Goal: Task Accomplishment & Management: Manage account settings

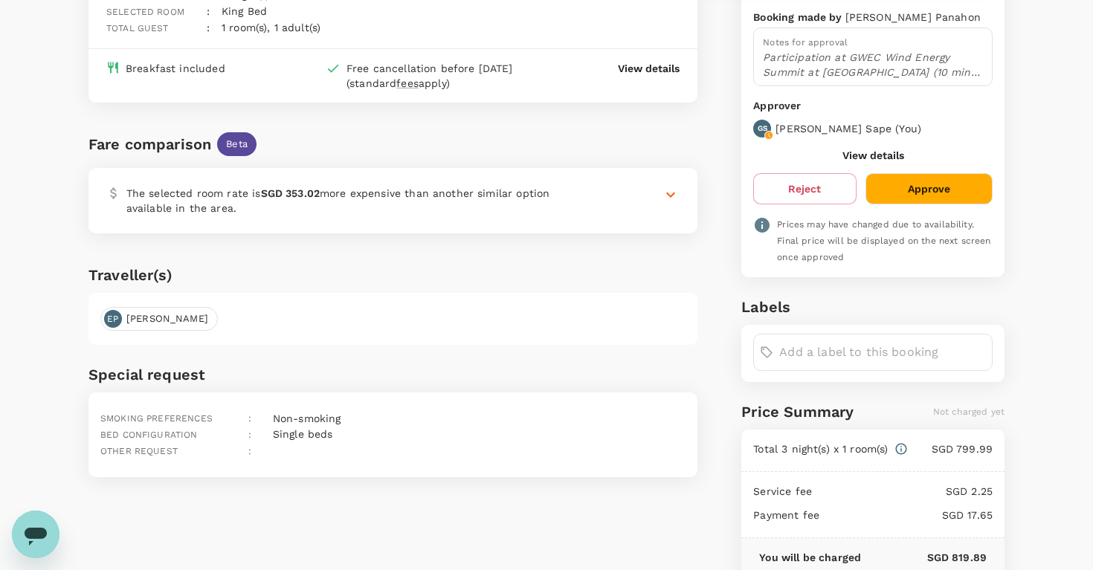
scroll to position [217, 0]
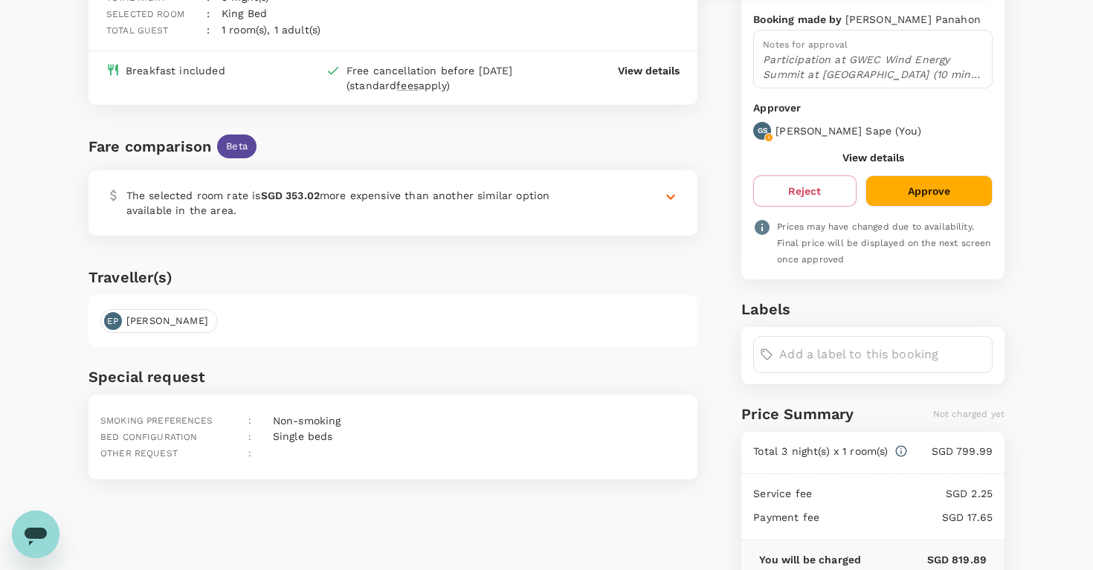
click at [936, 199] on button "Approve" at bounding box center [929, 191] width 127 height 31
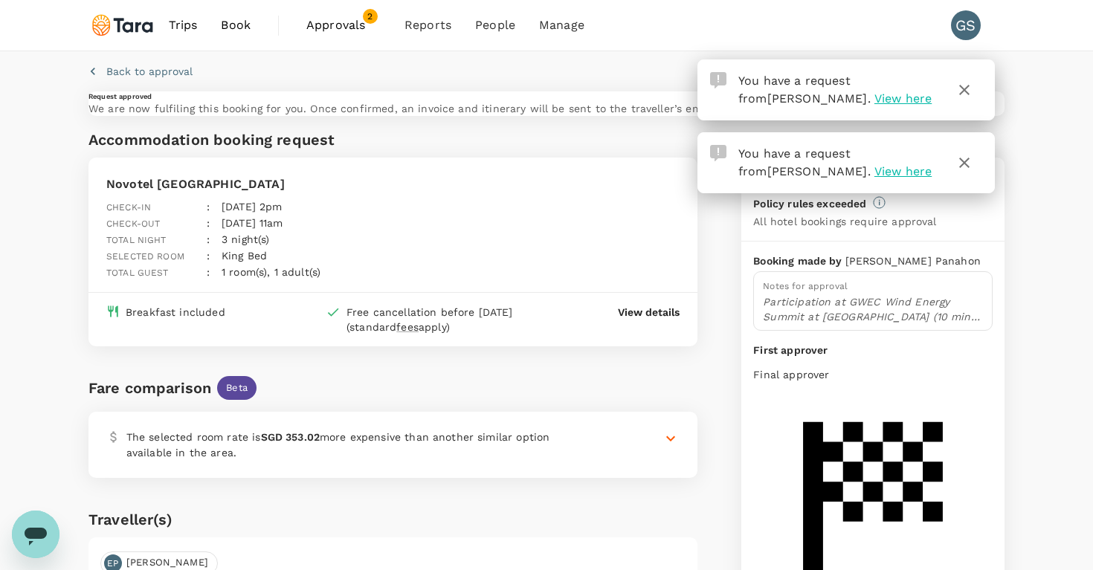
scroll to position [0, 0]
click at [875, 103] on span "View here" at bounding box center [903, 98] width 57 height 14
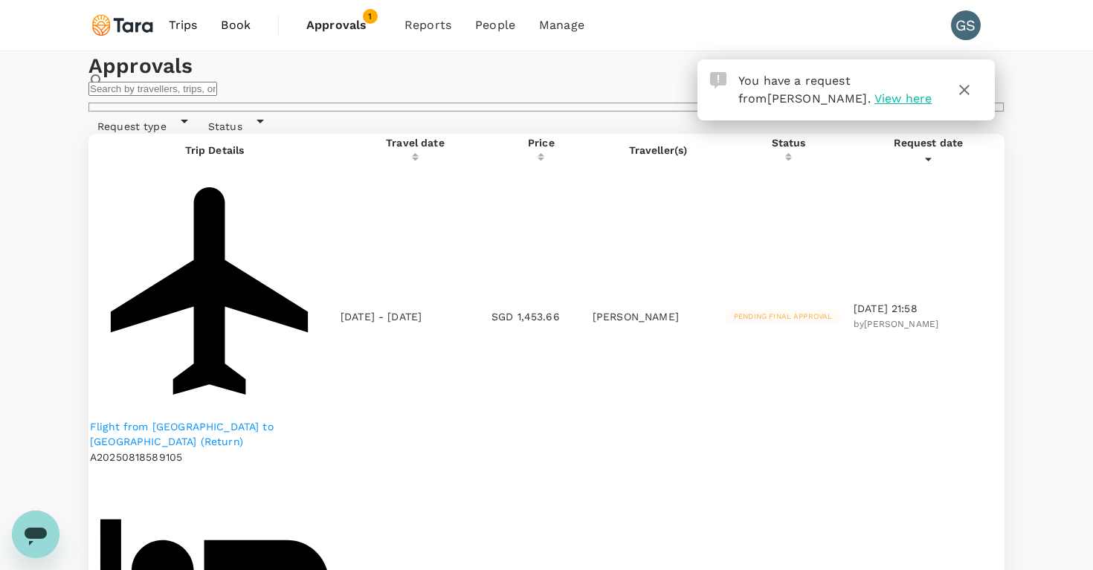
click at [263, 419] on p "Flight from [GEOGRAPHIC_DATA] to [GEOGRAPHIC_DATA] (Return)" at bounding box center [214, 434] width 249 height 30
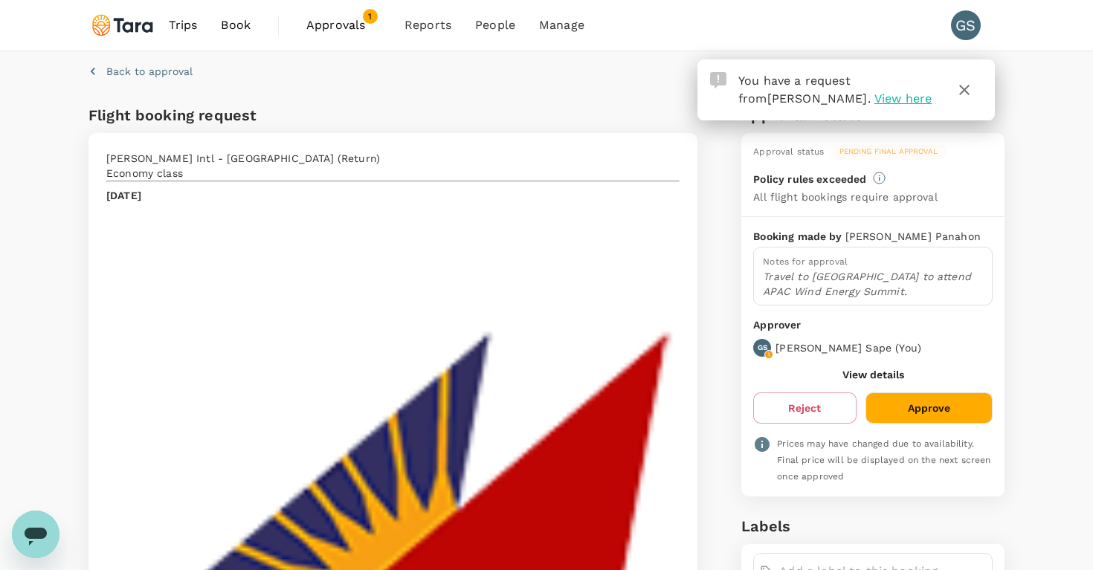
click at [343, 29] on span "Approvals" at bounding box center [343, 25] width 74 height 18
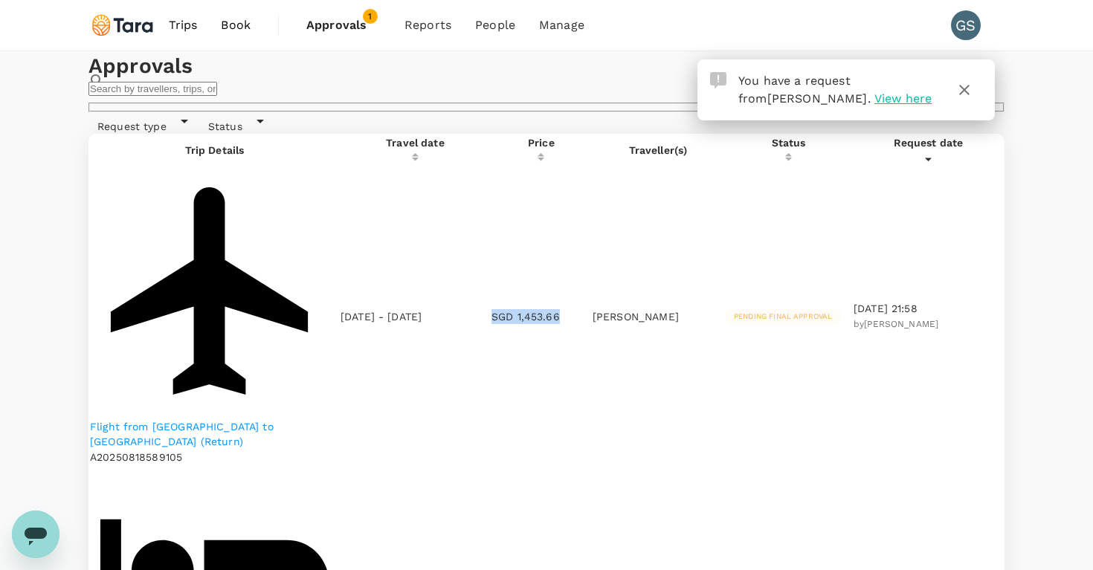
drag, startPoint x: 482, startPoint y: 258, endPoint x: 548, endPoint y: 264, distance: 66.5
click at [548, 309] on p "SGD 1,453.66" at bounding box center [542, 316] width 100 height 15
copy p "SGD 1,453.66"
drag, startPoint x: 486, startPoint y: 335, endPoint x: 546, endPoint y: 335, distance: 60.2
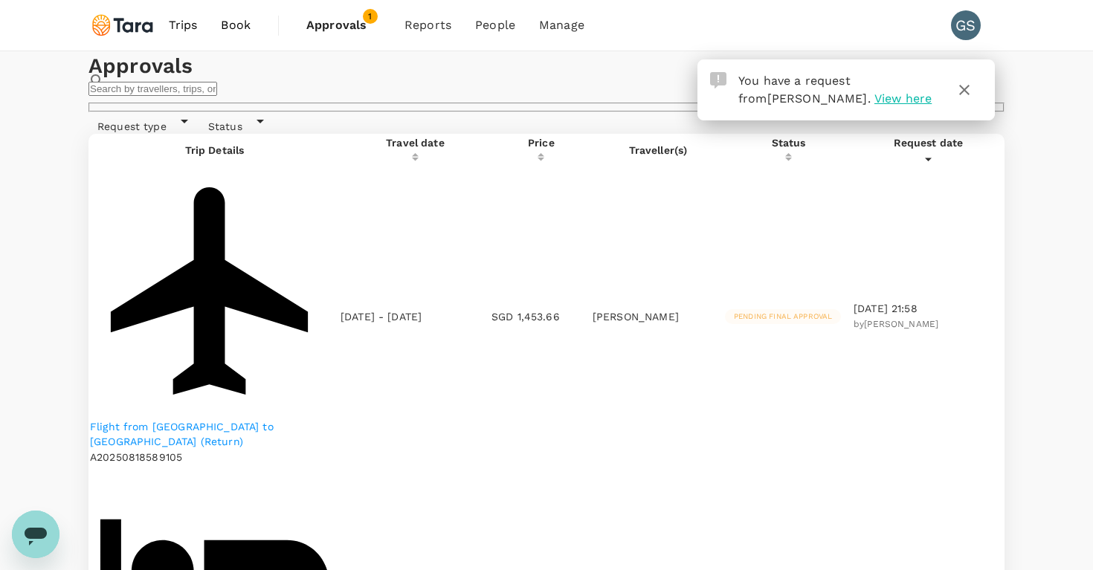
copy p "SGD 819.89"
drag, startPoint x: 232, startPoint y: 260, endPoint x: 275, endPoint y: 266, distance: 43.5
click at [232, 419] on p "Flight from [GEOGRAPHIC_DATA] to [GEOGRAPHIC_DATA] (Return)" at bounding box center [214, 434] width 249 height 30
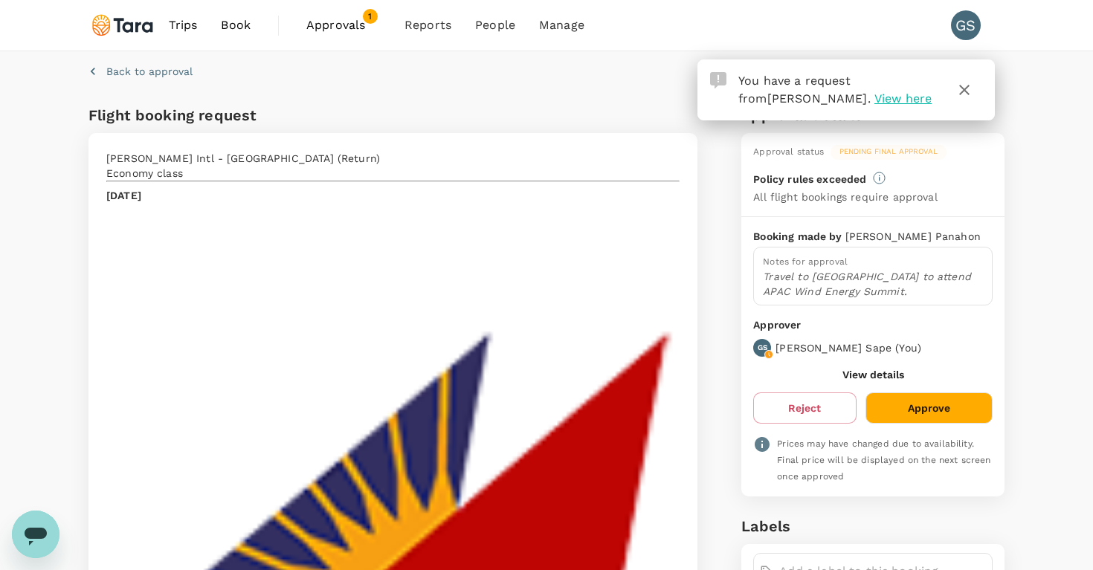
click at [943, 410] on button "Approve" at bounding box center [929, 408] width 127 height 31
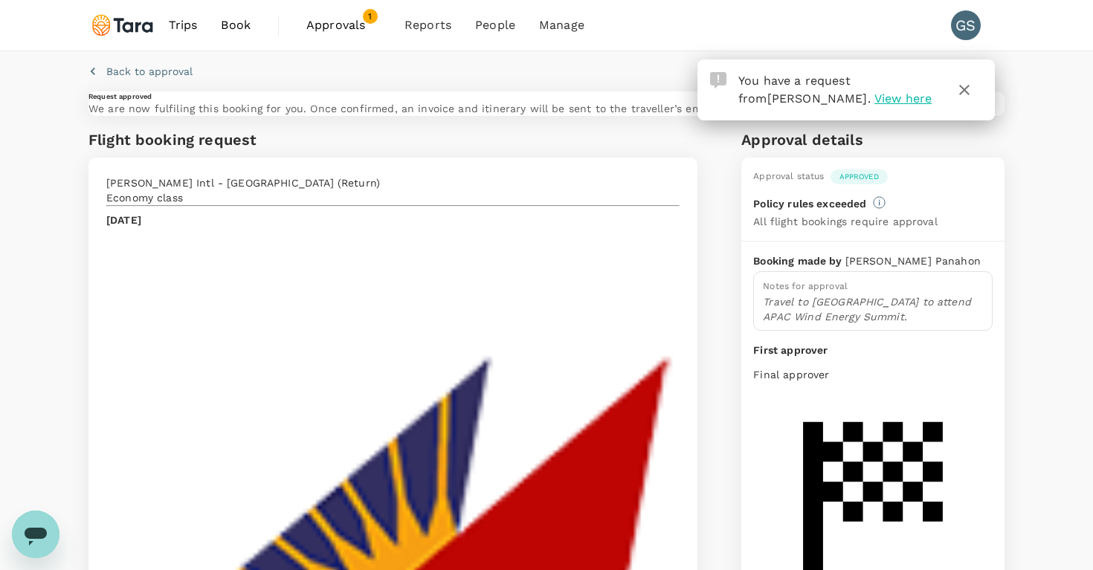
click at [332, 31] on span "Approvals" at bounding box center [343, 25] width 74 height 18
